Goal: Task Accomplishment & Management: Use online tool/utility

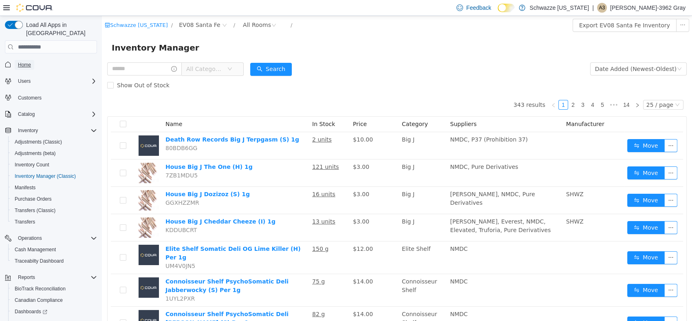
click at [29, 62] on span "Home" at bounding box center [24, 65] width 13 height 7
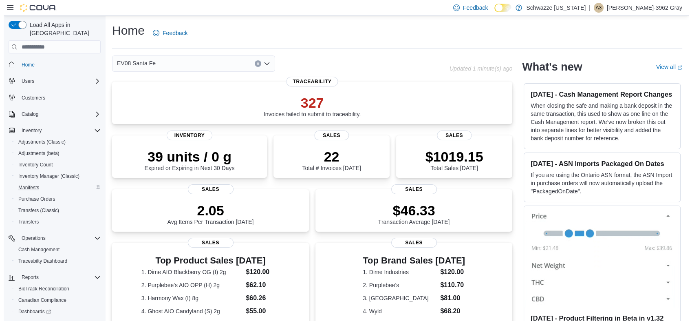
scroll to position [48, 0]
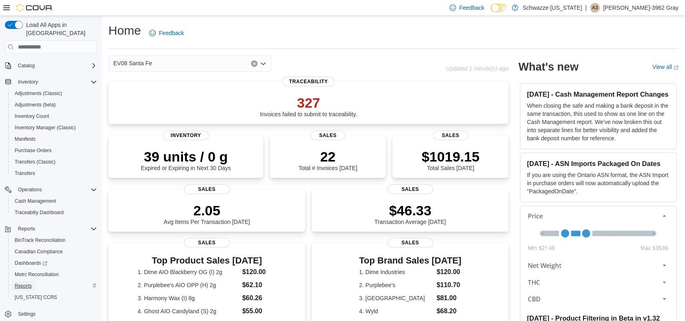
click at [25, 282] on span "Reports" at bounding box center [23, 285] width 17 height 7
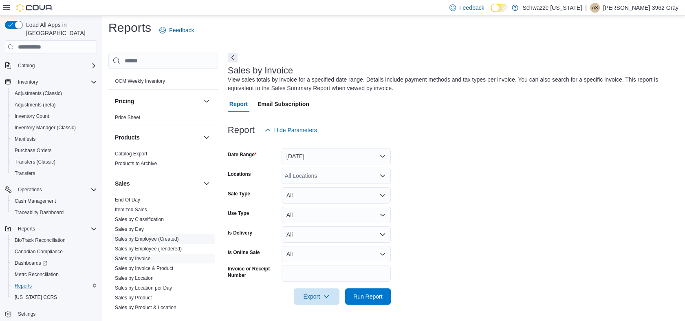
scroll to position [543, 0]
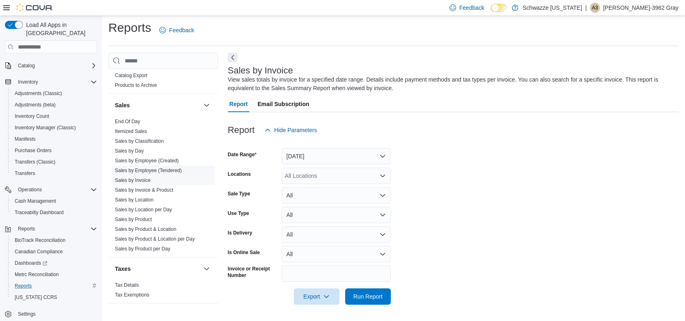
click at [173, 167] on link "Sales by Employee (Tendered)" at bounding box center [148, 170] width 67 height 6
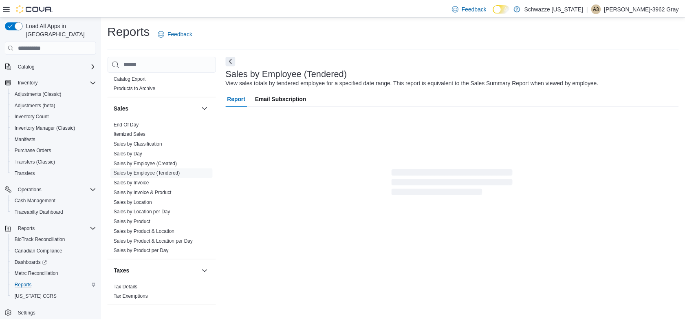
scroll to position [14, 0]
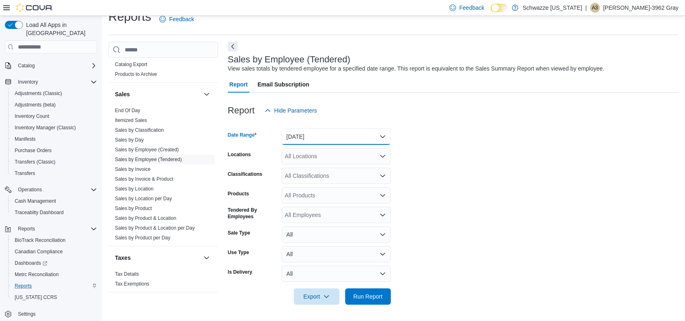
click at [311, 138] on button "[DATE]" at bounding box center [335, 136] width 109 height 16
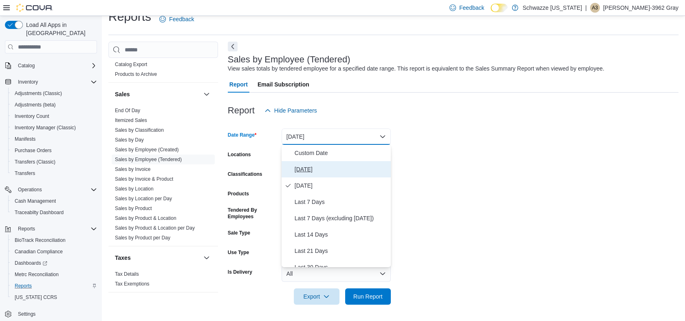
click at [293, 170] on button "[DATE]" at bounding box center [335, 169] width 109 height 16
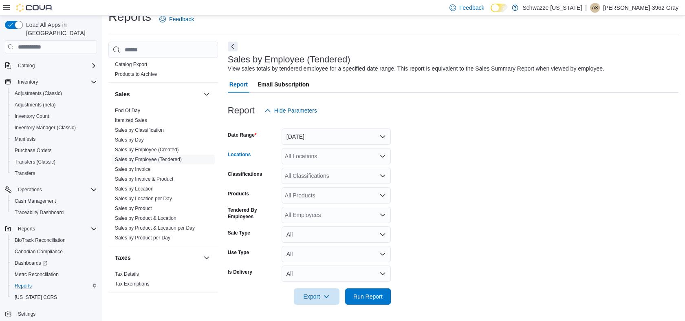
click at [378, 153] on div "All Locations" at bounding box center [335, 156] width 109 height 16
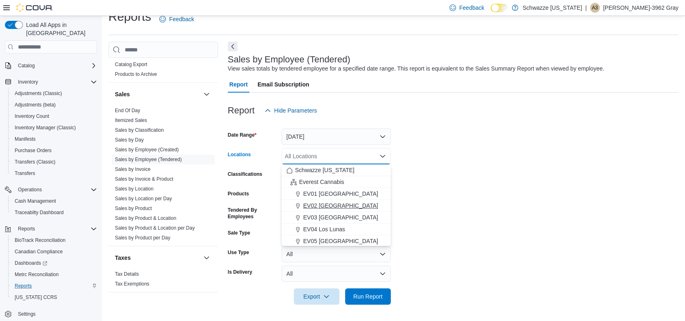
scroll to position [45, 0]
click at [332, 229] on span "EV08 Santa Fe" at bounding box center [322, 231] width 39 height 8
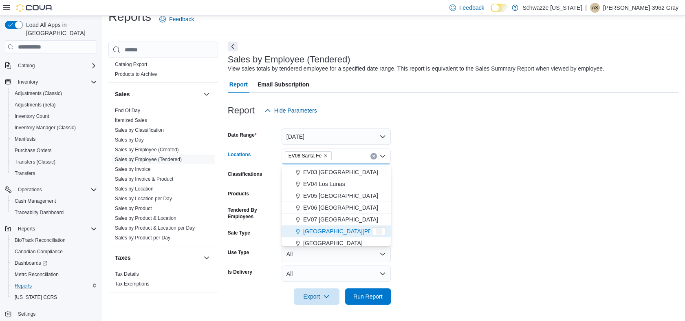
click at [550, 161] on form "Date Range [DATE] Locations EV08 [GEOGRAPHIC_DATA] Combo box. Selected. EV08 [G…" at bounding box center [453, 212] width 450 height 186
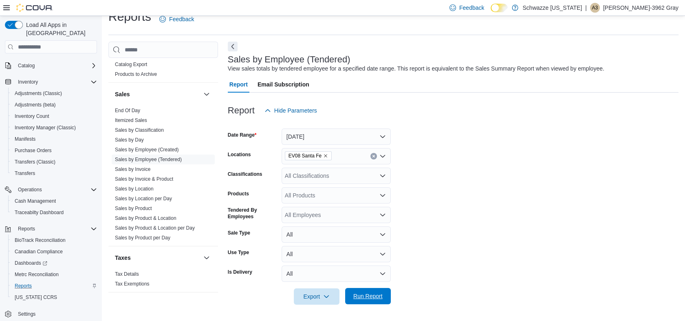
click at [367, 291] on span "Run Report" at bounding box center [368, 296] width 36 height 16
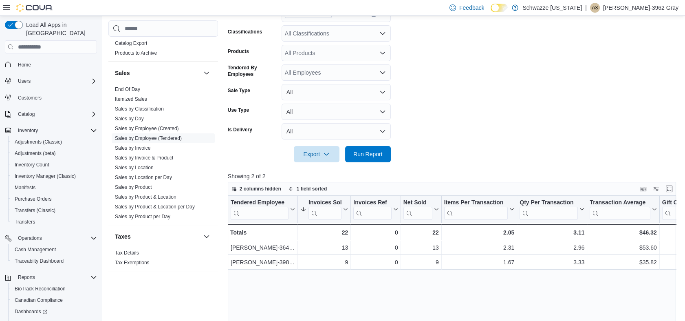
scroll to position [144, 0]
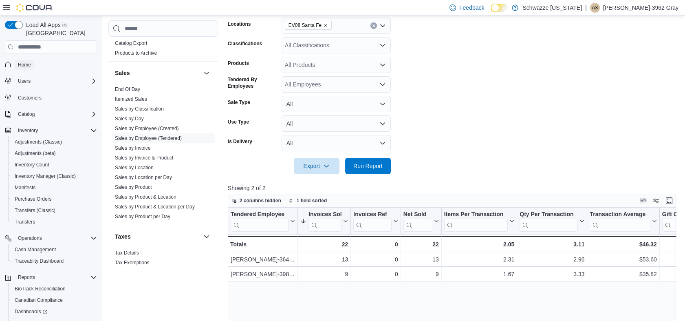
click at [27, 62] on span "Home" at bounding box center [24, 65] width 13 height 7
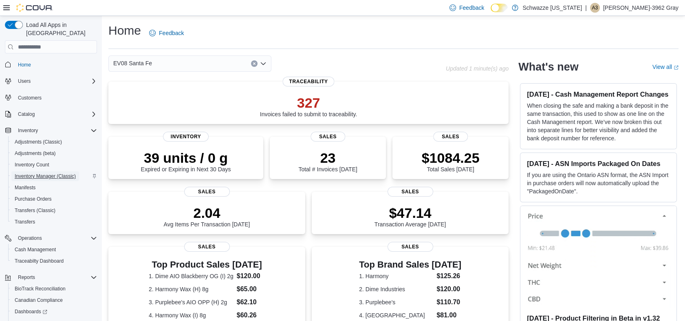
click at [47, 173] on span "Inventory Manager (Classic)" at bounding box center [45, 176] width 61 height 7
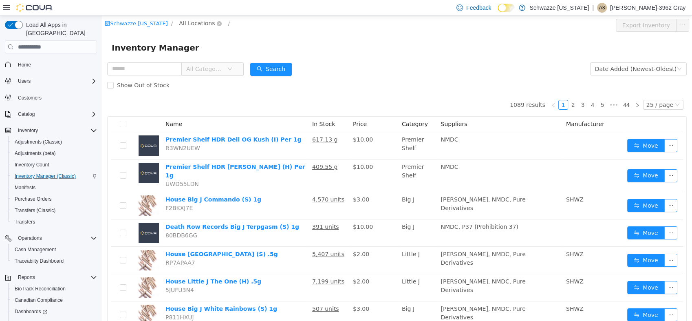
click at [193, 25] on span "All Locations" at bounding box center [197, 23] width 36 height 9
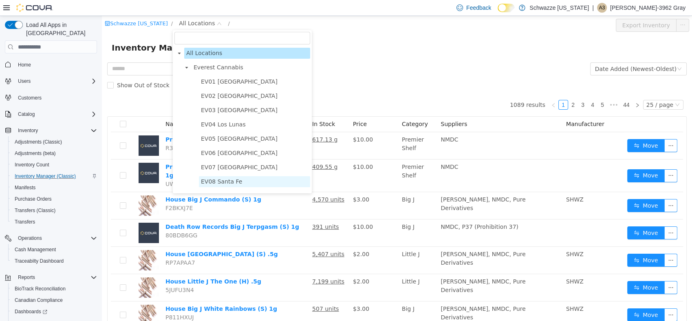
click at [222, 180] on span "EV08 Santa Fe" at bounding box center [221, 181] width 41 height 7
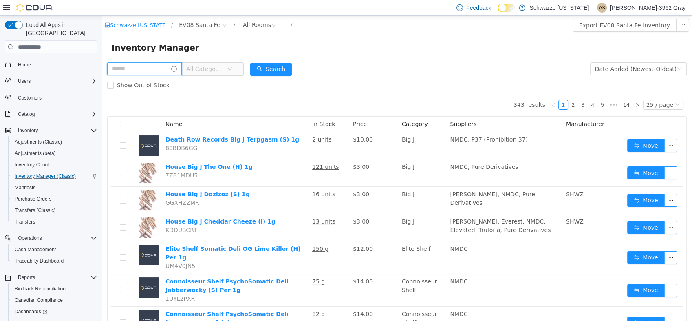
click at [134, 68] on input "text" at bounding box center [144, 68] width 75 height 13
type input "**"
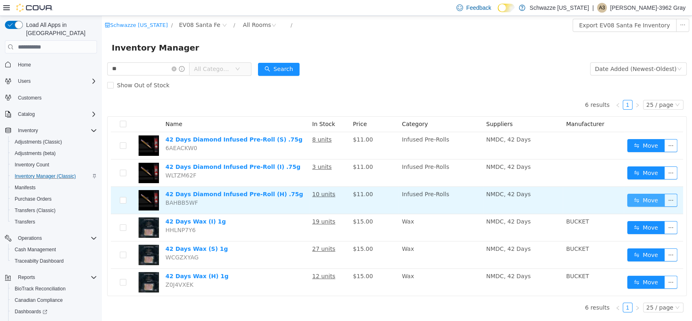
click at [648, 204] on button "Move" at bounding box center [645, 199] width 37 height 13
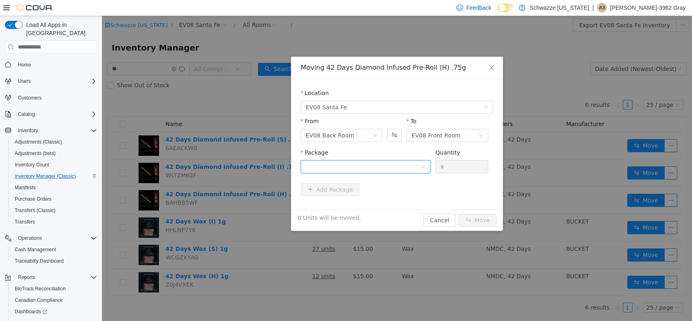
click at [362, 167] on div at bounding box center [362, 166] width 114 height 12
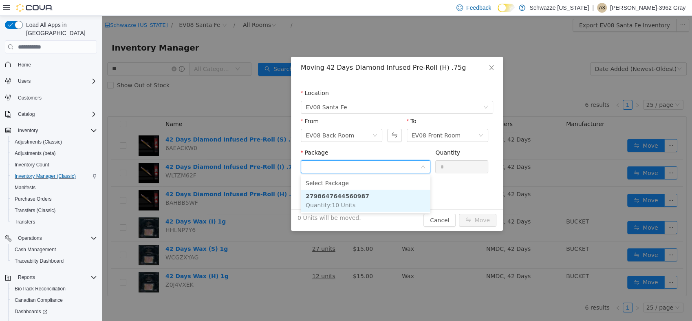
click at [345, 204] on span "Quantity : 10 Units" at bounding box center [330, 205] width 50 height 7
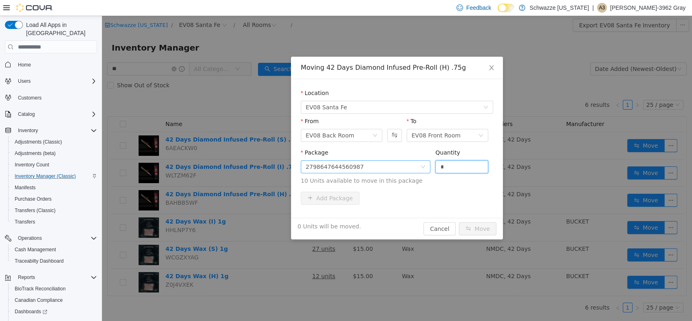
drag, startPoint x: 456, startPoint y: 167, endPoint x: 373, endPoint y: 168, distance: 82.3
click at [373, 168] on span "Package 2798647644560987 Quantity * 10 Units available to move in this package" at bounding box center [397, 167] width 192 height 36
type input "**"
click at [459, 222] on button "Move" at bounding box center [477, 228] width 37 height 13
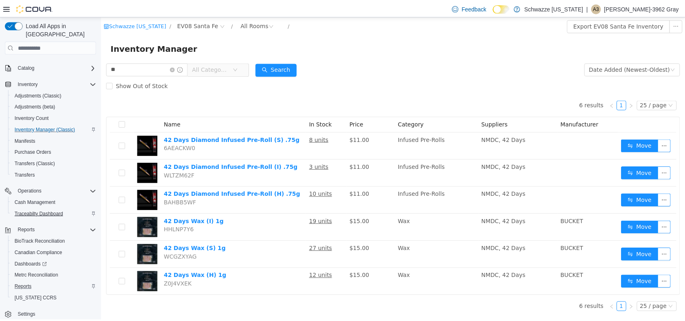
scroll to position [48, 0]
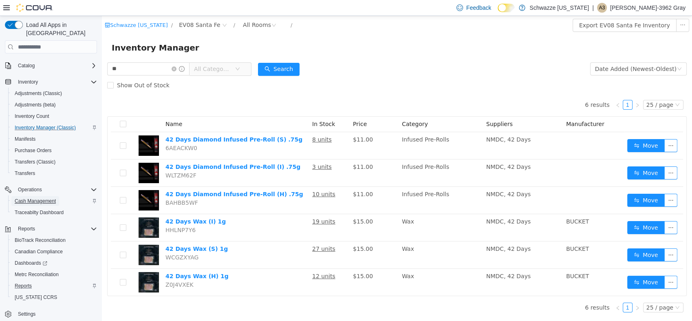
click at [49, 196] on span "Cash Management" at bounding box center [35, 201] width 41 height 10
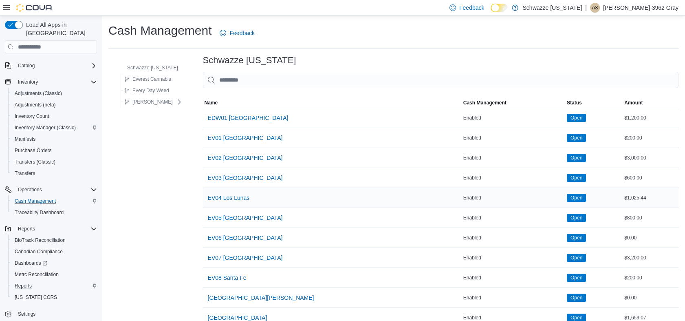
scroll to position [136, 0]
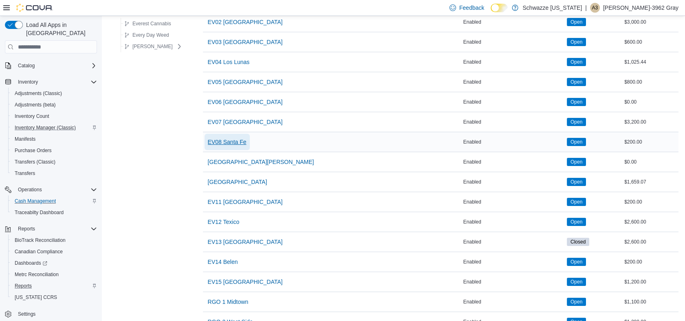
click at [235, 140] on span "EV08 Santa Fe" at bounding box center [227, 142] width 39 height 8
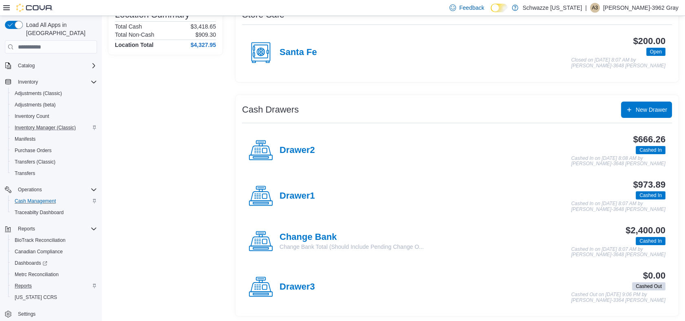
scroll to position [81, 0]
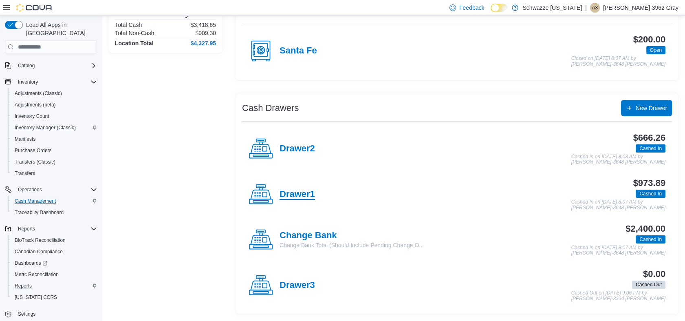
click at [301, 197] on h4 "Drawer1" at bounding box center [296, 194] width 35 height 11
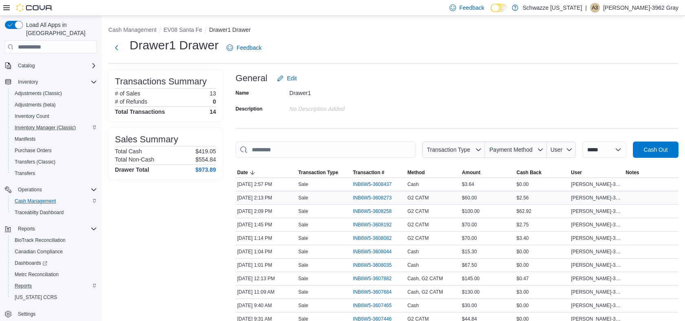
scroll to position [84, 0]
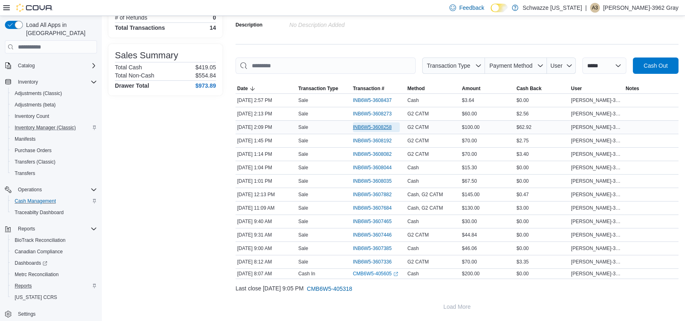
click at [368, 122] on span "INB6W5-3608258" at bounding box center [376, 127] width 47 height 10
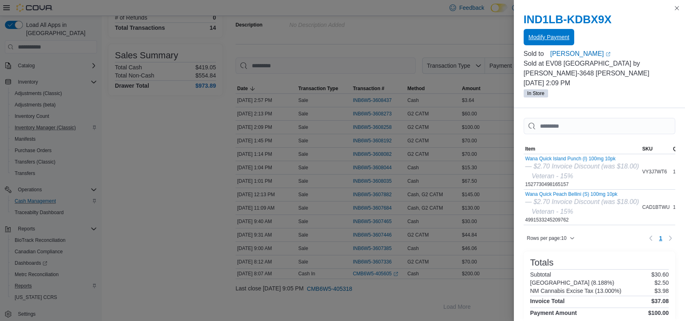
click at [548, 38] on span "Modify Payment" at bounding box center [548, 37] width 41 height 8
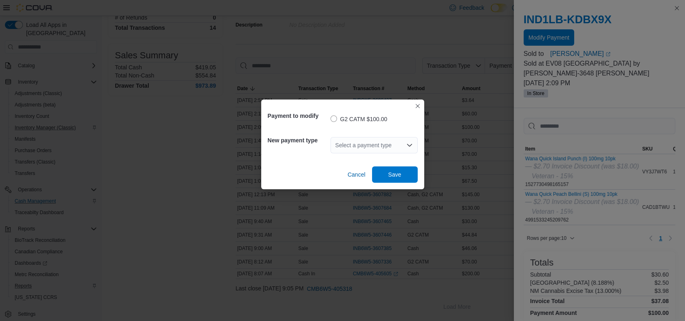
click at [366, 143] on div "Select a payment type" at bounding box center [373, 145] width 87 height 16
click at [358, 159] on span "Cash" at bounding box center [379, 159] width 68 height 8
click at [400, 173] on span "Save" at bounding box center [394, 174] width 13 height 8
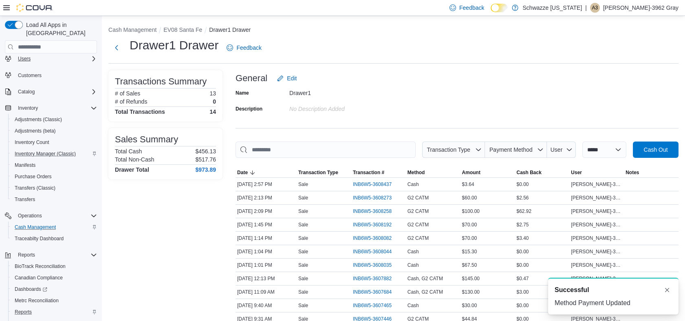
scroll to position [0, 0]
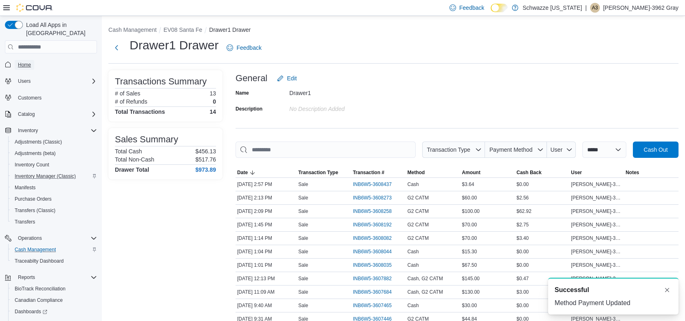
click at [26, 62] on span "Home" at bounding box center [24, 65] width 13 height 7
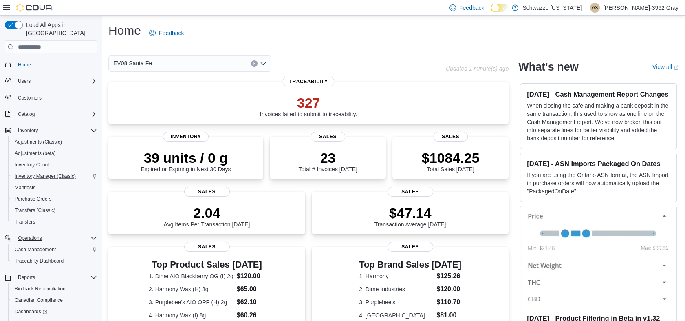
click at [63, 244] on button "Cash Management" at bounding box center [54, 249] width 92 height 11
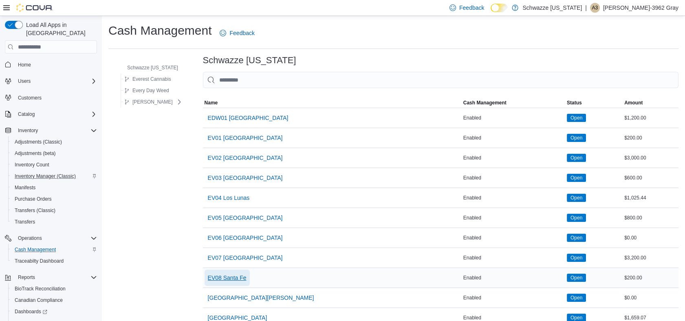
click at [236, 279] on span "EV08 Santa Fe" at bounding box center [227, 277] width 39 height 8
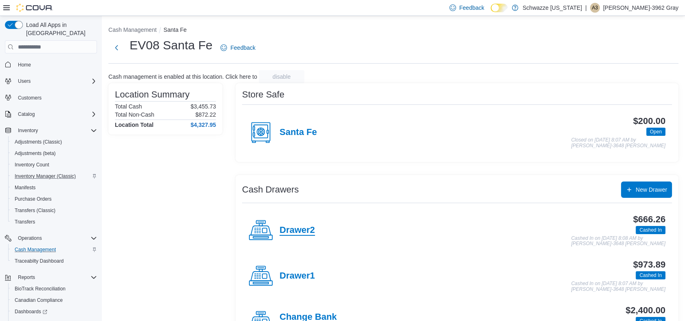
click at [295, 225] on h4 "Drawer2" at bounding box center [296, 230] width 35 height 11
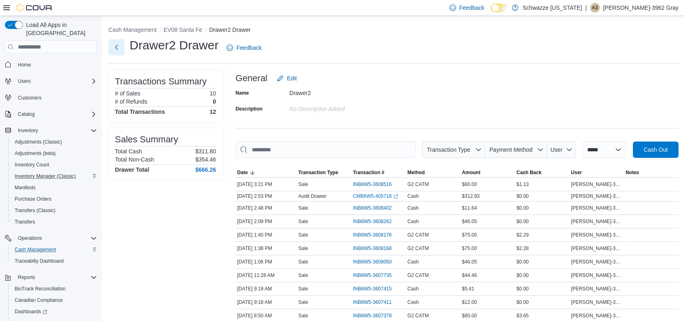
click at [121, 46] on button "Next" at bounding box center [116, 47] width 16 height 16
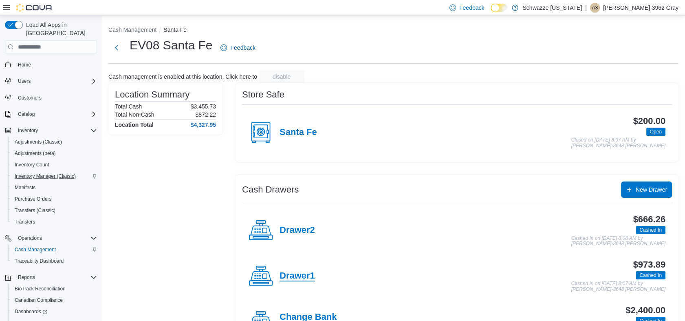
click at [309, 272] on h4 "Drawer1" at bounding box center [296, 275] width 35 height 11
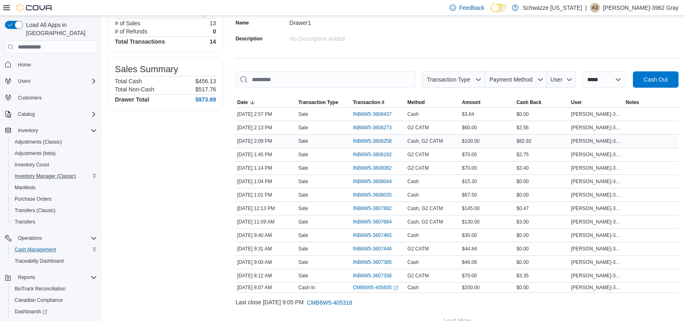
scroll to position [84, 0]
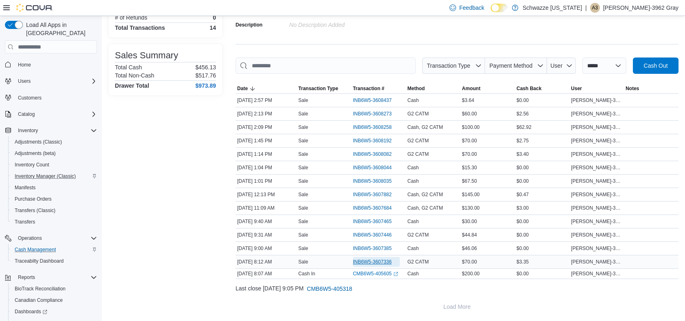
click at [381, 261] on span "INB6W5-3607336" at bounding box center [372, 261] width 39 height 7
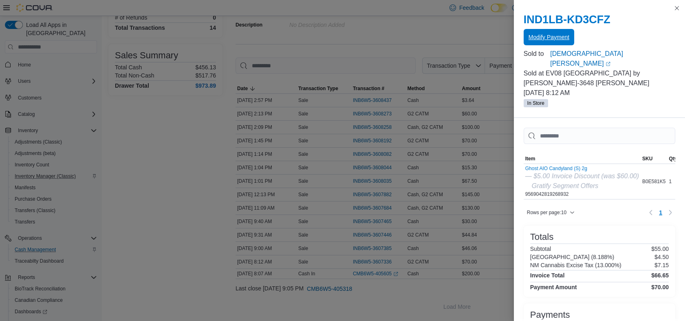
click at [552, 38] on span "Modify Payment" at bounding box center [548, 37] width 41 height 8
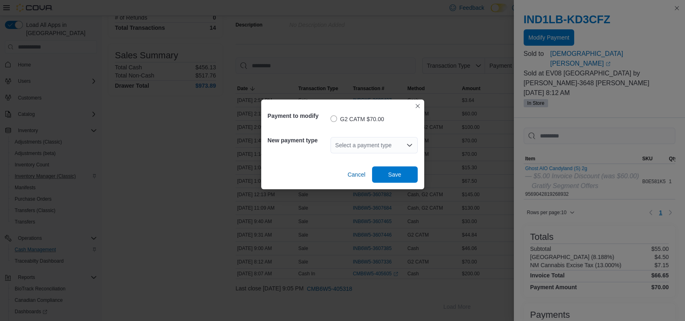
click at [387, 142] on div "Select a payment type" at bounding box center [373, 145] width 87 height 16
click at [353, 157] on span "Cash" at bounding box center [379, 159] width 68 height 8
click at [389, 175] on span "Save" at bounding box center [394, 174] width 13 height 8
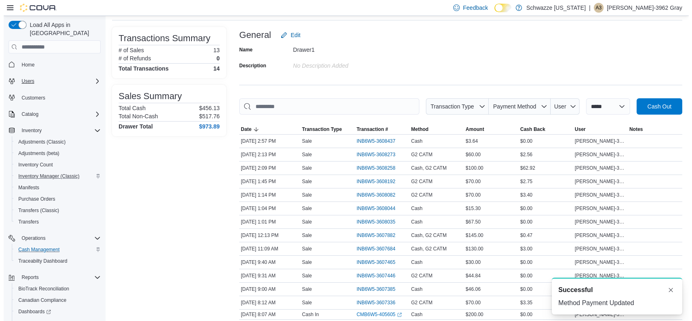
scroll to position [0, 0]
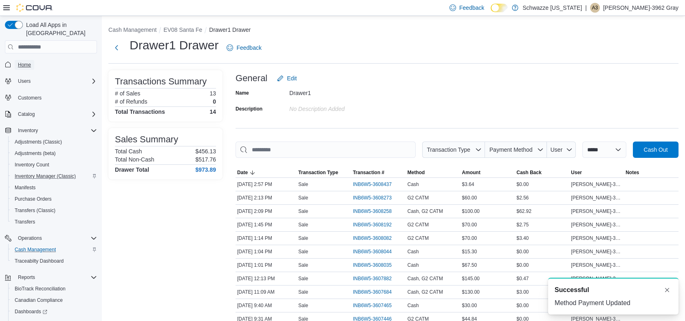
click at [32, 60] on link "Home" at bounding box center [25, 65] width 20 height 10
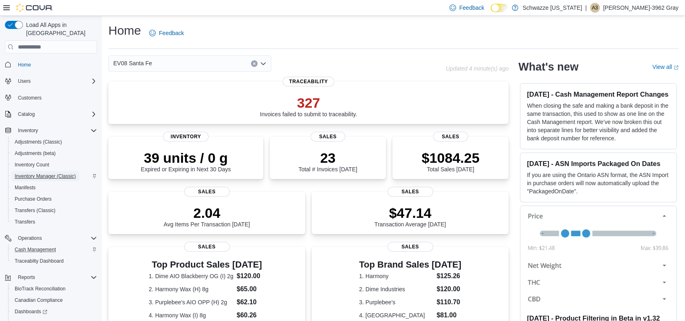
click at [68, 173] on span "Inventory Manager (Classic)" at bounding box center [45, 176] width 61 height 7
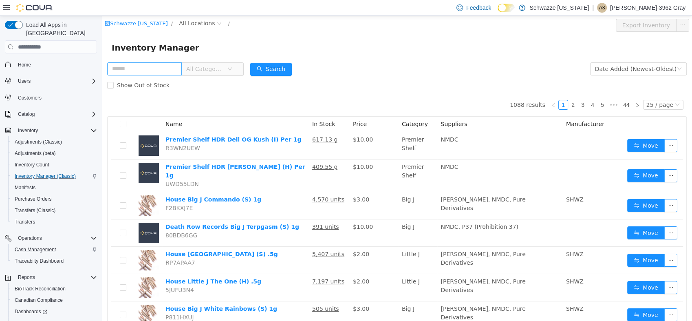
click at [123, 70] on input "text" at bounding box center [144, 68] width 75 height 13
type input "********"
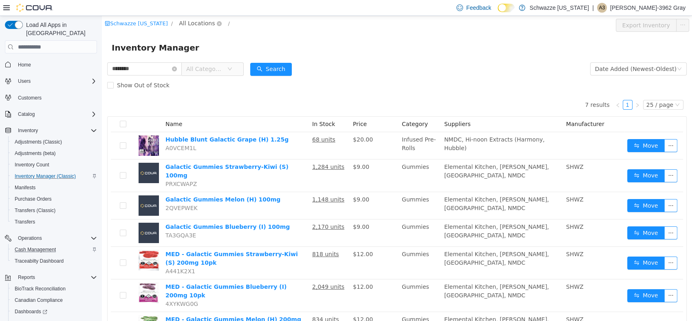
click at [193, 25] on span "All Locations" at bounding box center [197, 23] width 36 height 9
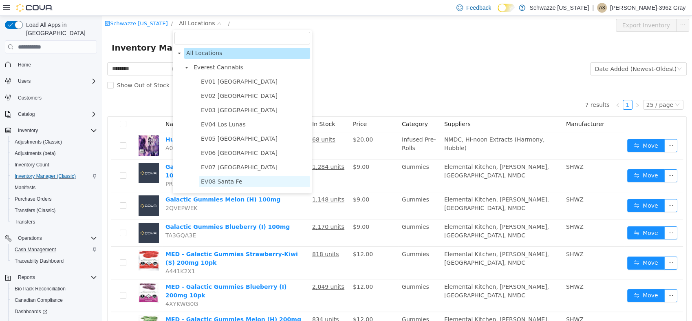
click at [222, 185] on span "EV08 Santa Fe" at bounding box center [221, 181] width 41 height 7
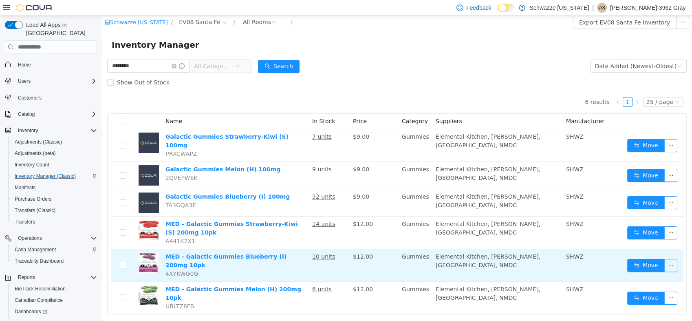
scroll to position [3, 0]
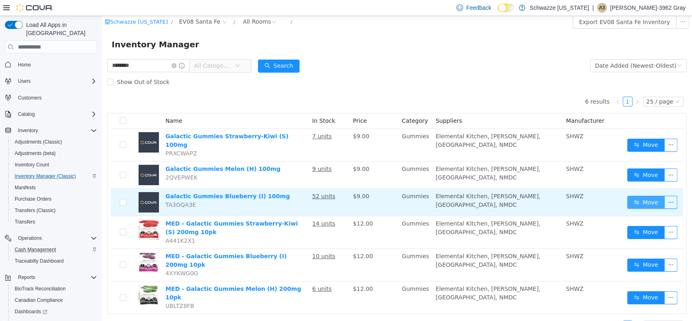
click at [648, 200] on button "Move" at bounding box center [645, 202] width 37 height 13
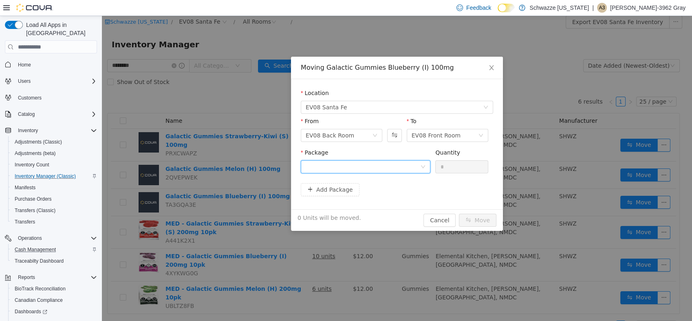
click at [319, 164] on div at bounding box center [362, 166] width 114 height 12
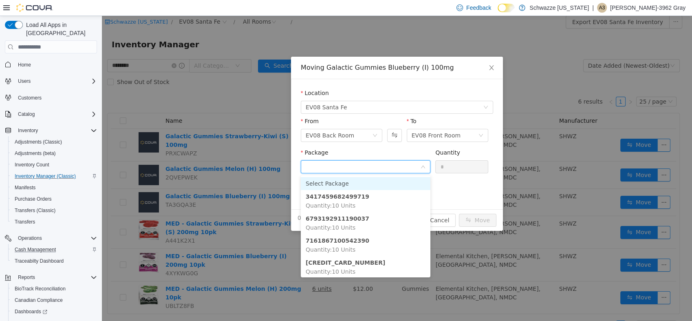
scroll to position [0, 0]
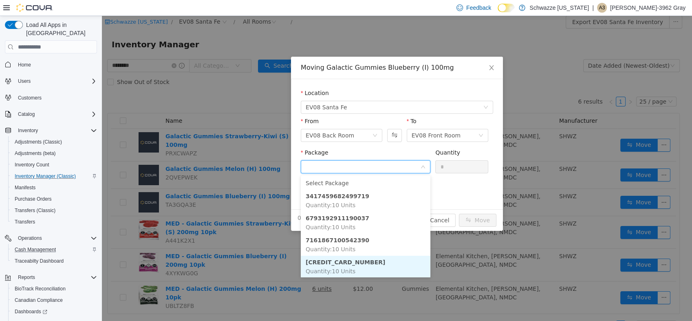
click at [356, 267] on li "[CREDIT_CARD_NUMBER] Quantity : 10 Units" at bounding box center [366, 266] width 130 height 22
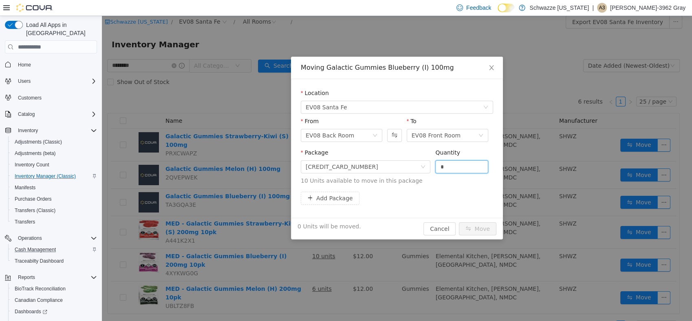
drag, startPoint x: 450, startPoint y: 171, endPoint x: 400, endPoint y: 151, distance: 54.8
click at [400, 151] on span "Package [CREDIT_CARD_NUMBER] Quantity * 10 Units available to move in this pack…" at bounding box center [397, 167] width 192 height 36
type input "**"
click at [459, 222] on button "Move" at bounding box center [477, 228] width 37 height 13
